Goal: Use online tool/utility

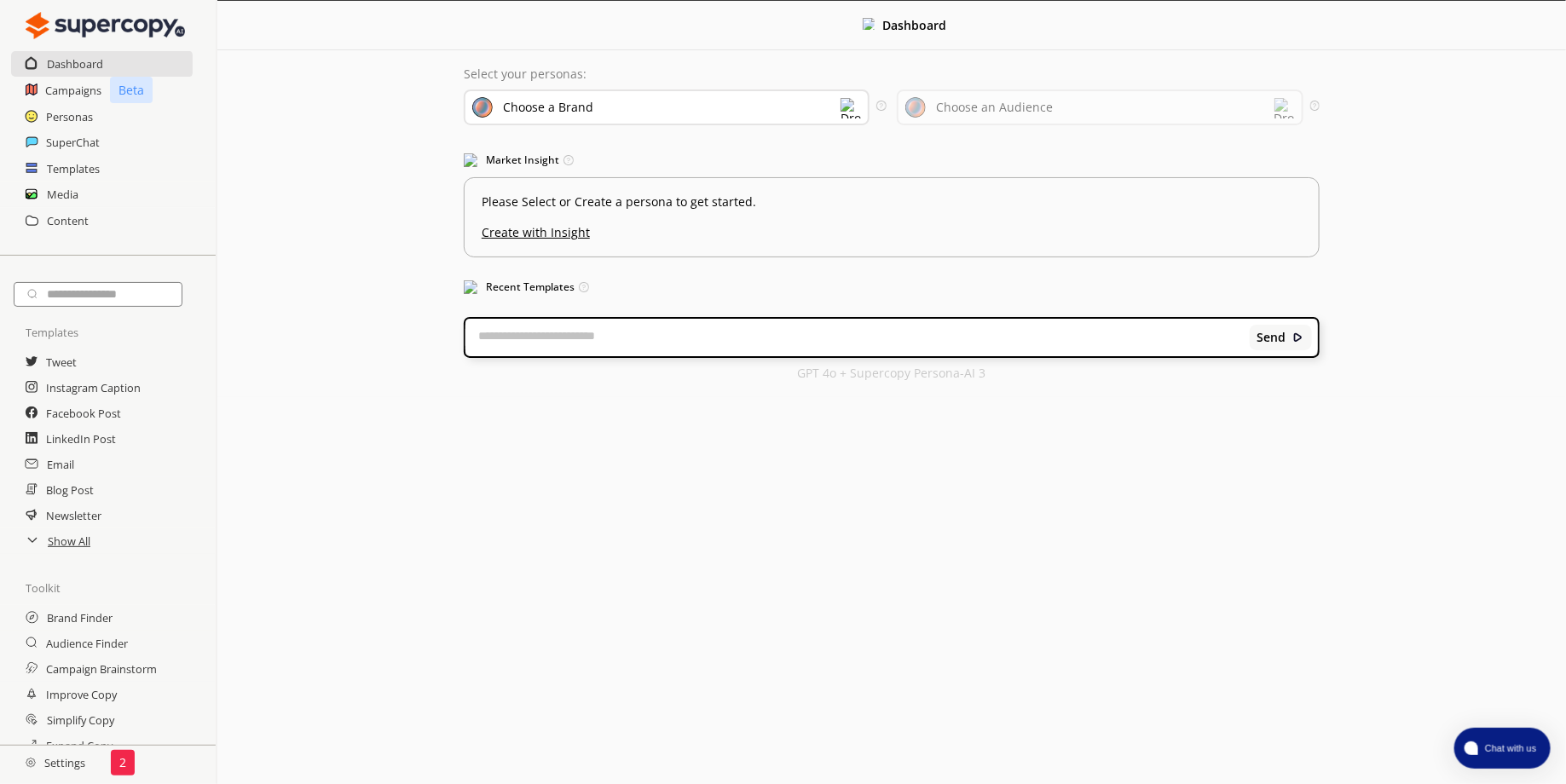
click at [784, 114] on div "Choose a Brand" at bounding box center [667, 107] width 406 height 36
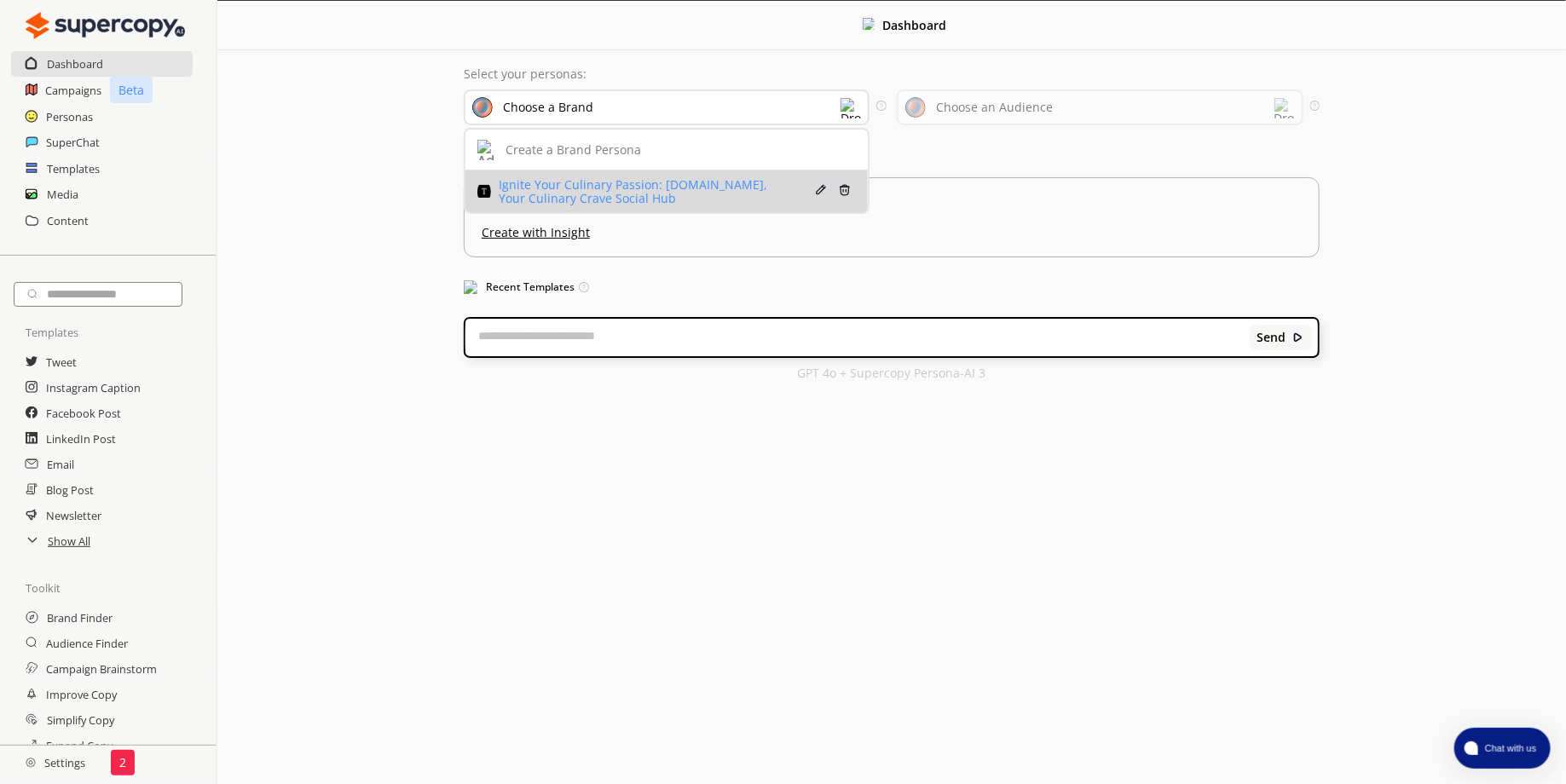
click at [688, 182] on div "Ignite Your Culinary Passion: [DOMAIN_NAME], Your Culinary Crave Social Hub" at bounding box center [642, 192] width 296 height 27
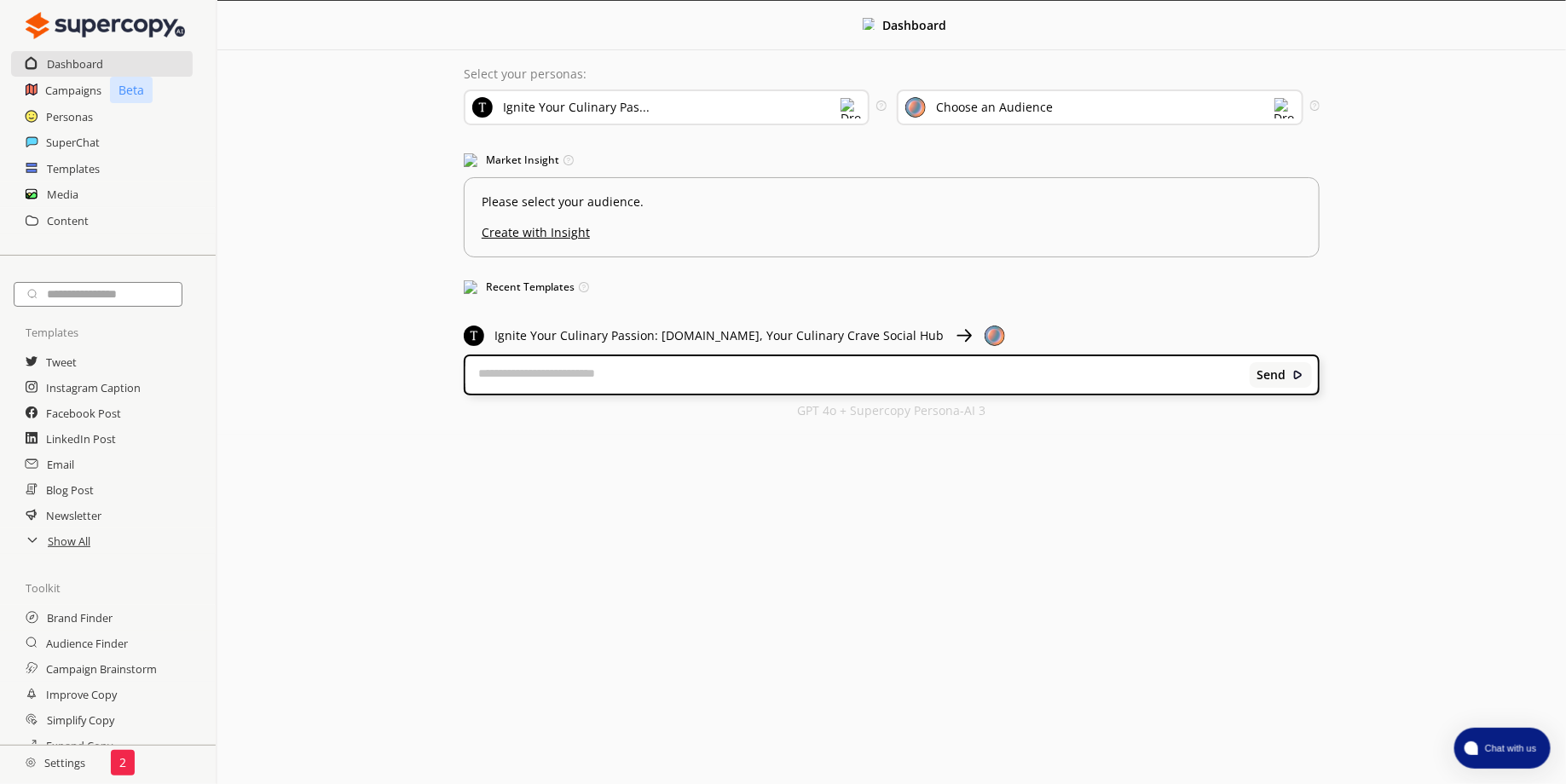
click at [961, 107] on div "Choose an Audience" at bounding box center [994, 107] width 117 height 14
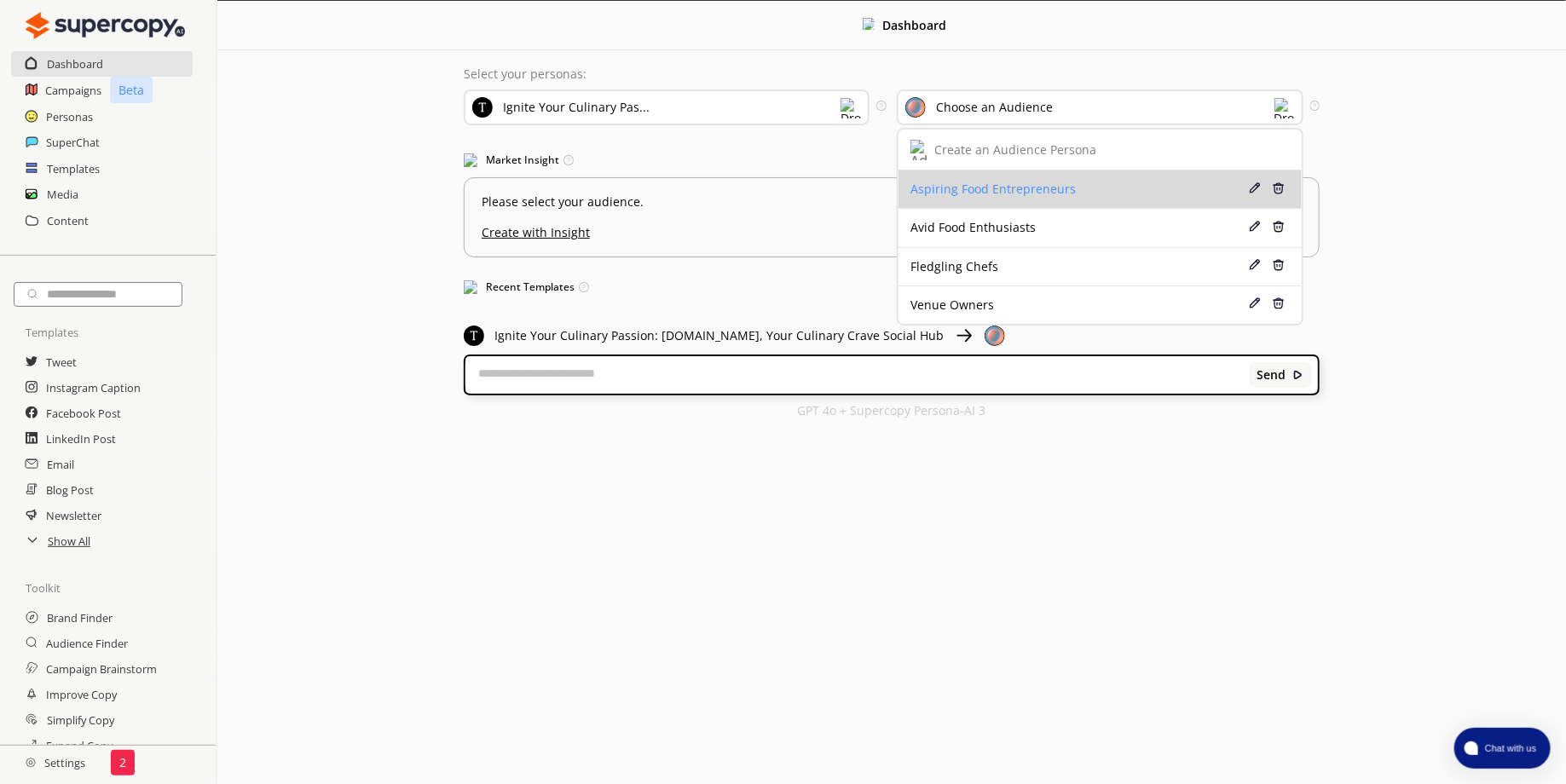
click at [987, 177] on li "Aspiring Food Entrepreneurs Edit Delete" at bounding box center [1100, 190] width 404 height 38
click at [936, 194] on div "Aspiring Food Entrepreneurs" at bounding box center [1067, 189] width 313 height 14
